Goal: Task Accomplishment & Management: Use online tool/utility

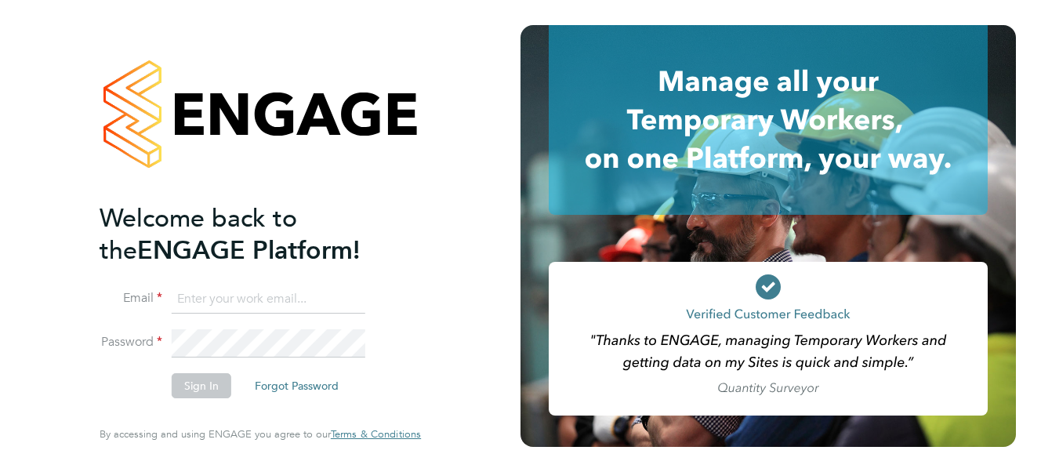
click at [205, 293] on input at bounding box center [269, 299] width 194 height 28
click at [223, 300] on input "Carol" at bounding box center [269, 299] width 194 height 28
type input "[PERSON_NAME][EMAIL_ADDRESS][PERSON_NAME][PERSON_NAME][DOMAIN_NAME]"
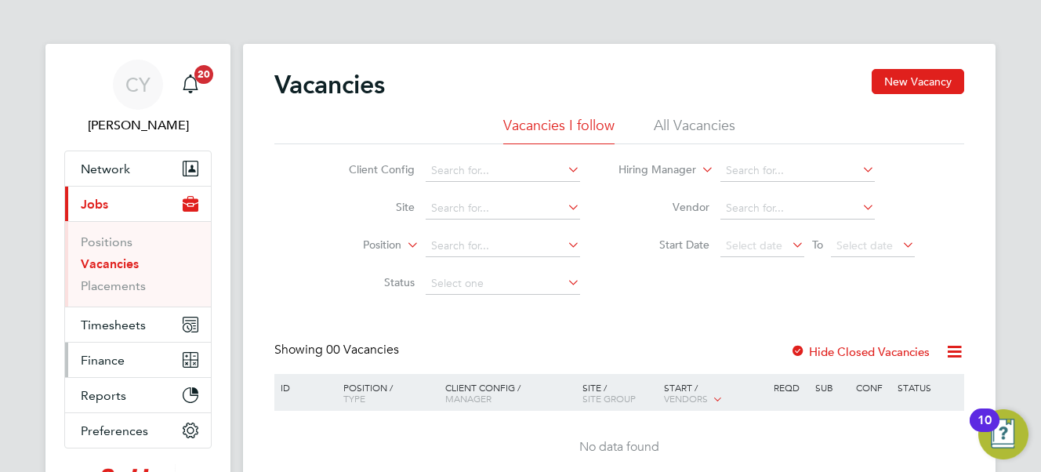
click at [95, 356] on span "Finance" at bounding box center [103, 360] width 44 height 15
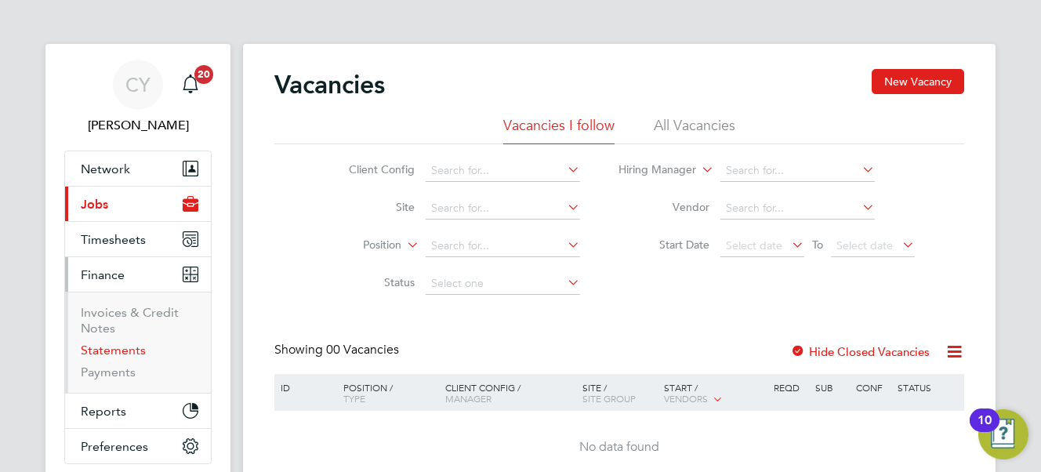
click at [112, 348] on link "Statements" at bounding box center [113, 350] width 65 height 15
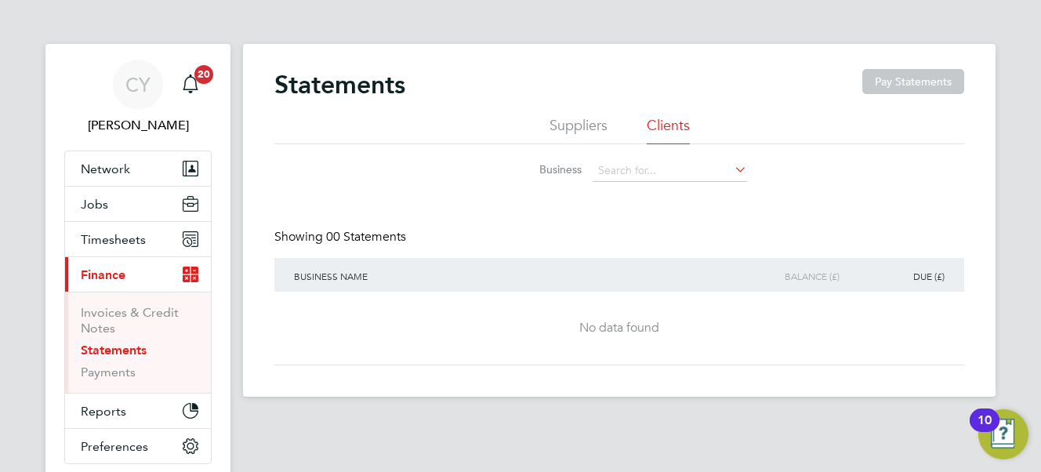
click at [569, 122] on li "Suppliers" at bounding box center [579, 130] width 58 height 28
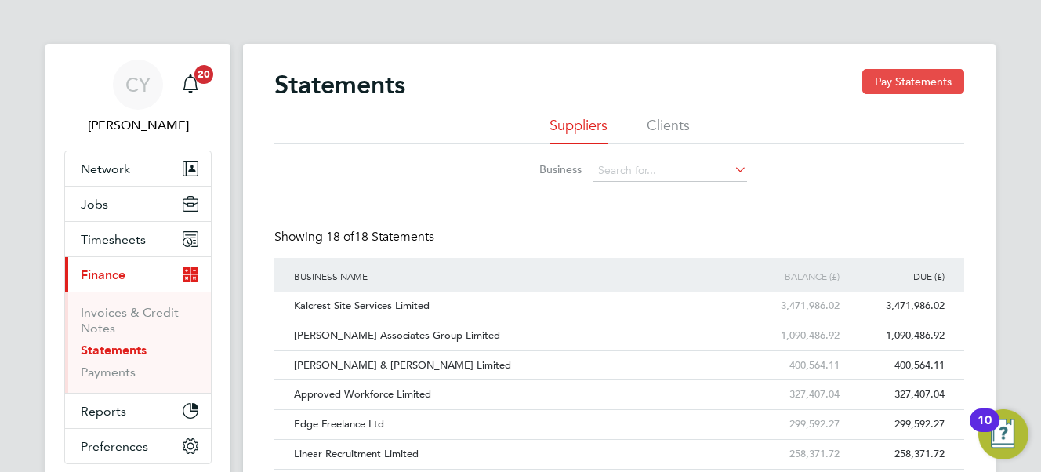
click at [929, 79] on button "Pay Statements" at bounding box center [914, 81] width 102 height 25
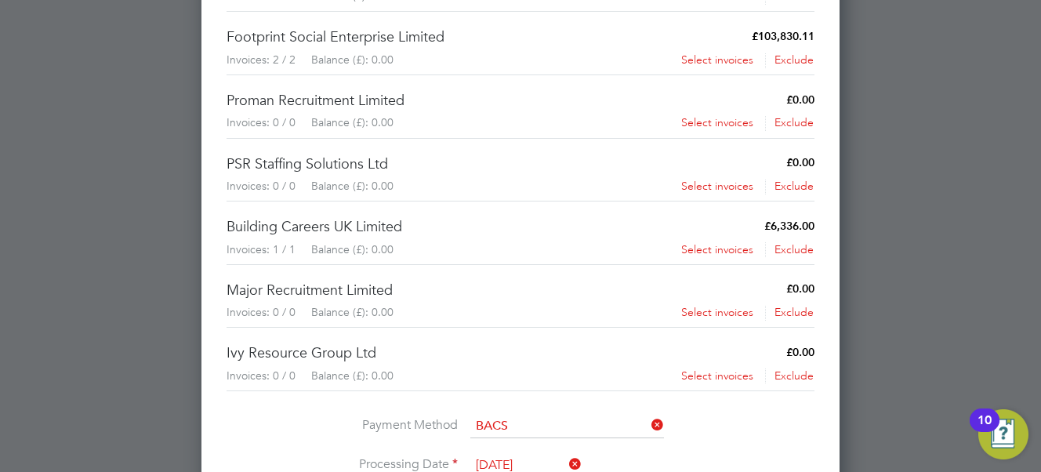
scroll to position [1087, 0]
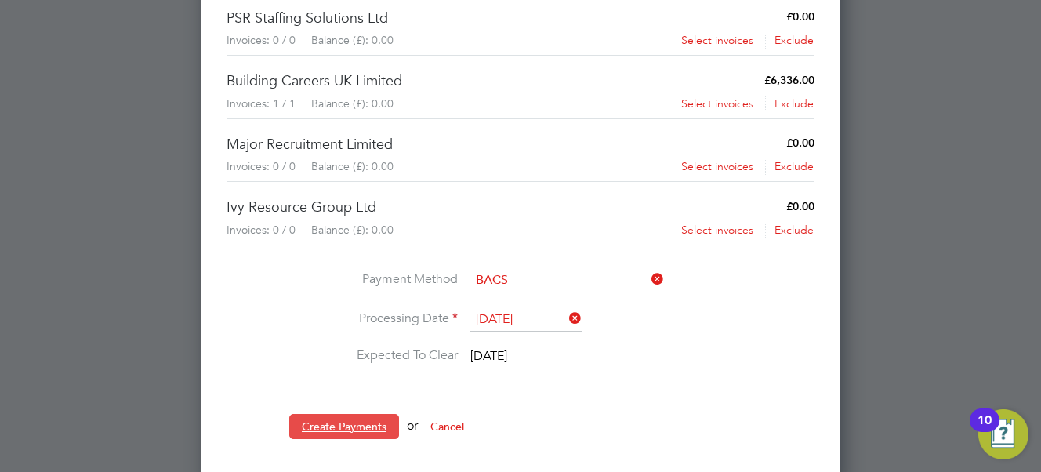
click at [314, 414] on button "Create Payments" at bounding box center [344, 426] width 110 height 25
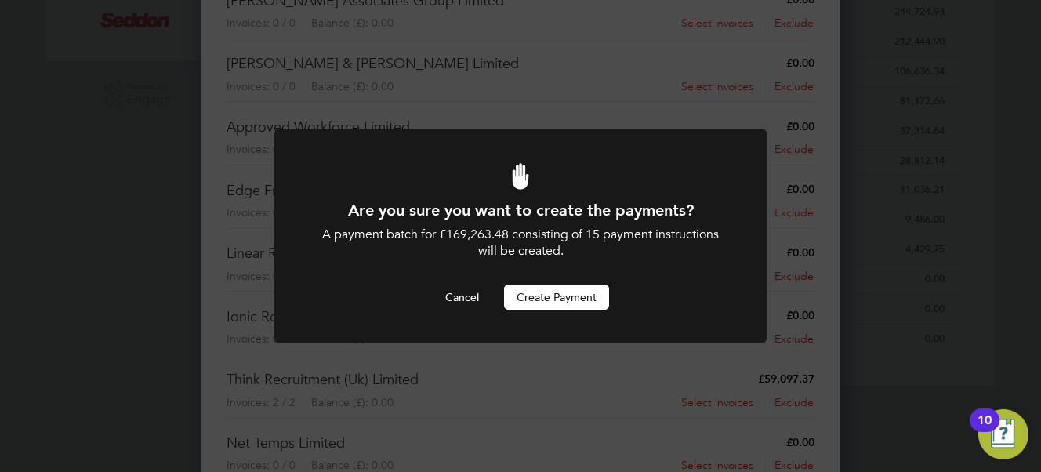
click at [539, 293] on button "Create Payment" at bounding box center [556, 297] width 105 height 25
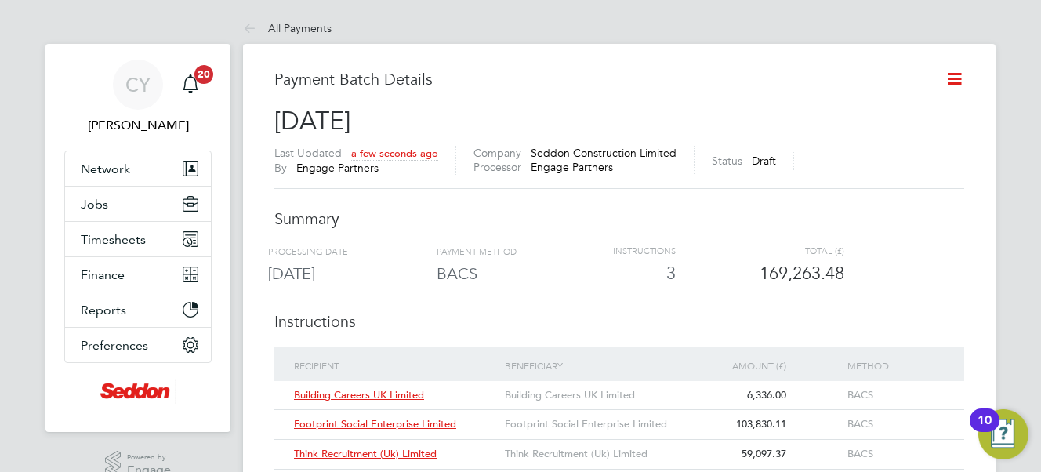
click at [955, 76] on icon at bounding box center [955, 79] width 20 height 20
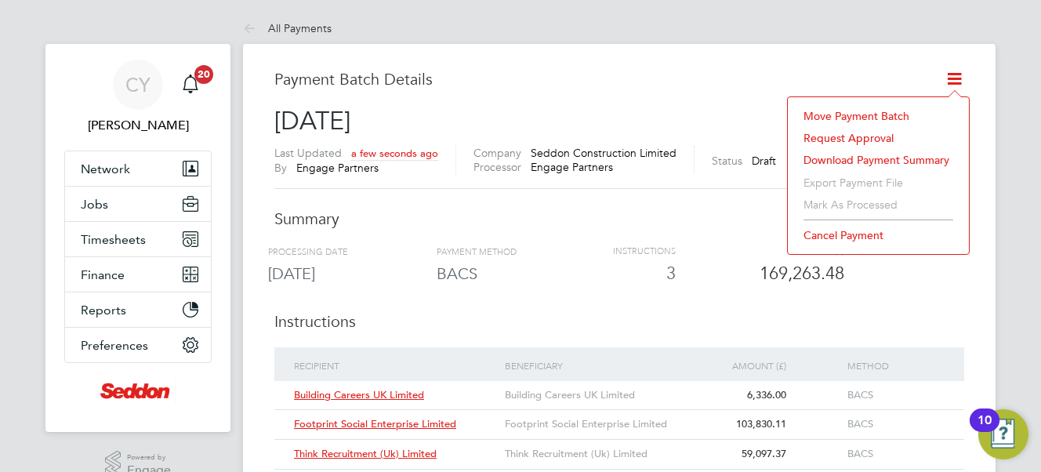
click at [832, 136] on li "Request approval" at bounding box center [878, 138] width 165 height 22
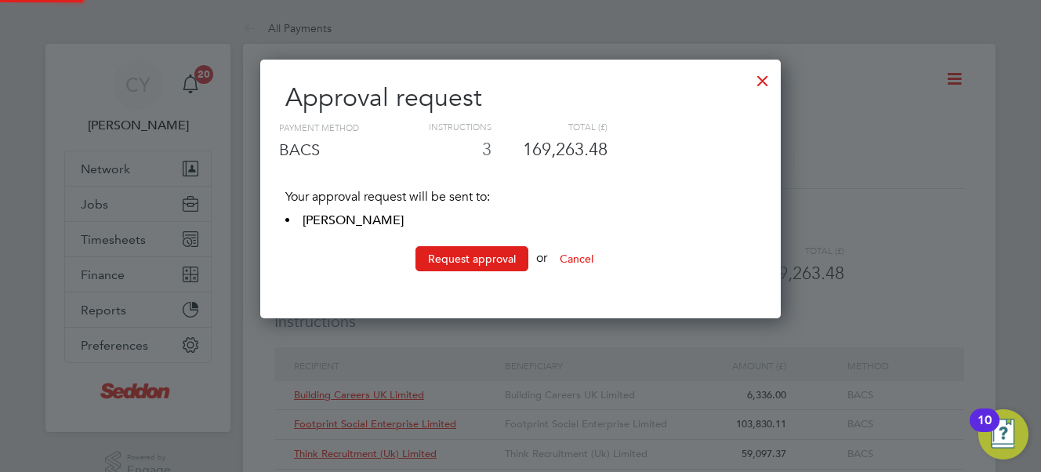
scroll to position [260, 521]
click at [434, 256] on button "Request approval" at bounding box center [472, 258] width 113 height 25
